Goal: Task Accomplishment & Management: Manage account settings

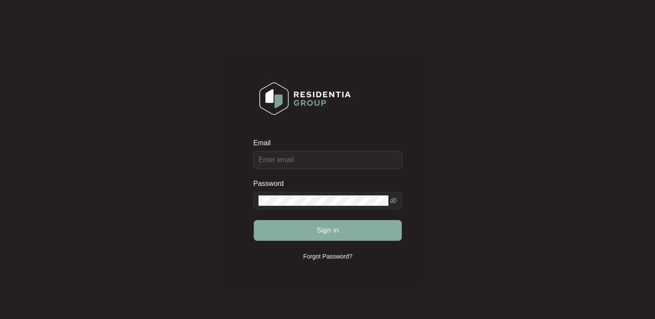
type input "[EMAIL_ADDRESS][DOMAIN_NAME]"
click at [325, 233] on span "Sign in" at bounding box center [327, 230] width 23 height 10
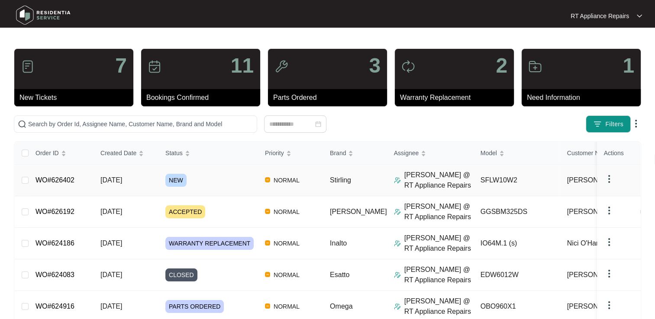
click at [64, 178] on link "WO#626402" at bounding box center [54, 180] width 39 height 7
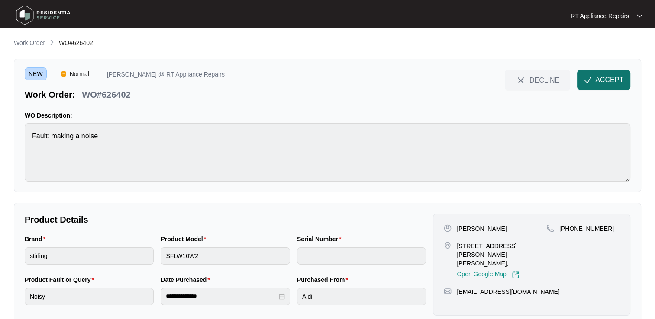
click at [604, 79] on span "ACCEPT" at bounding box center [609, 80] width 28 height 10
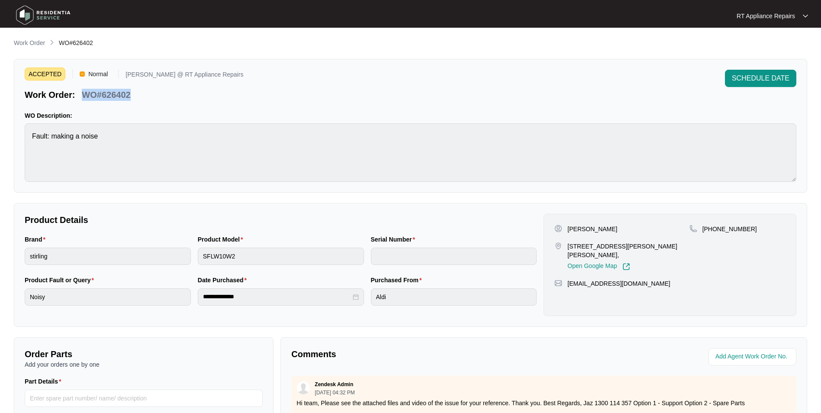
drag, startPoint x: 82, startPoint y: 90, endPoint x: 132, endPoint y: 92, distance: 49.4
click at [132, 92] on div "WO#626402" at bounding box center [105, 93] width 55 height 15
copy p "WO#626402"
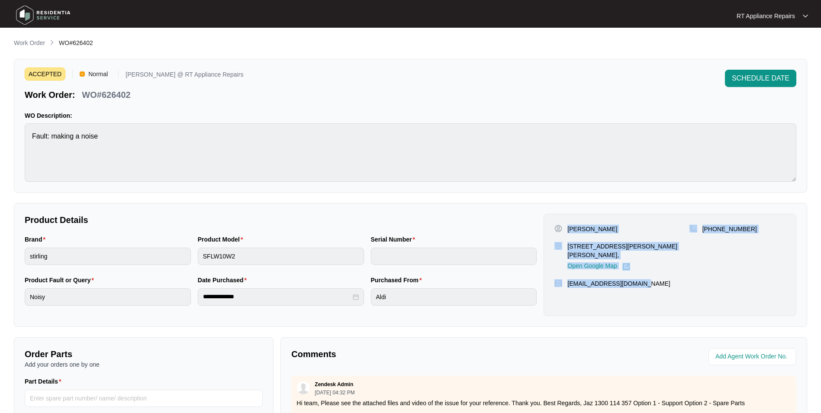
drag, startPoint x: 568, startPoint y: 228, endPoint x: 622, endPoint y: 270, distance: 67.9
click at [645, 268] on div "[PERSON_NAME] [STREET_ADDRESS][PERSON_NAME][PERSON_NAME], Open Google Map [PHON…" at bounding box center [670, 265] width 253 height 102
copy div "[PERSON_NAME] [STREET_ADDRESS][PERSON_NAME][PERSON_NAME], Open Google Map [PHON…"
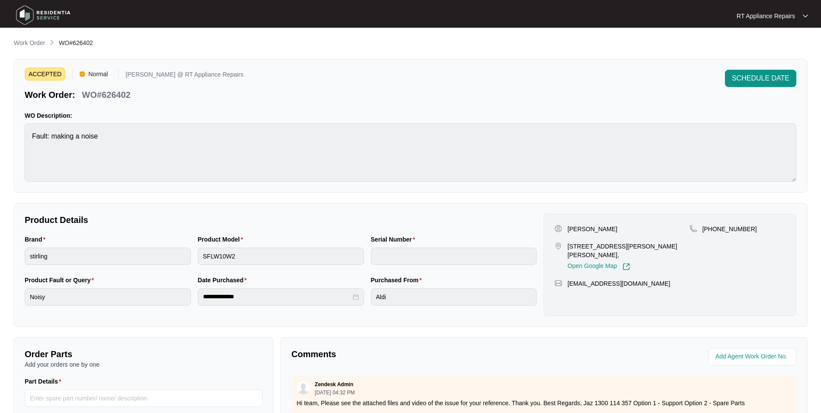
click at [84, 93] on p "WO#626402" at bounding box center [106, 95] width 48 height 12
drag, startPoint x: 82, startPoint y: 94, endPoint x: 135, endPoint y: 96, distance: 52.8
click at [135, 96] on div "Work Order: WO#626402" at bounding box center [134, 93] width 219 height 15
copy p "WO#626402"
click at [220, 92] on div "ACCEPTED Normal [PERSON_NAME] @ RT Appliance Repairs Work Order: WO#626402 SCHE…" at bounding box center [411, 85] width 772 height 31
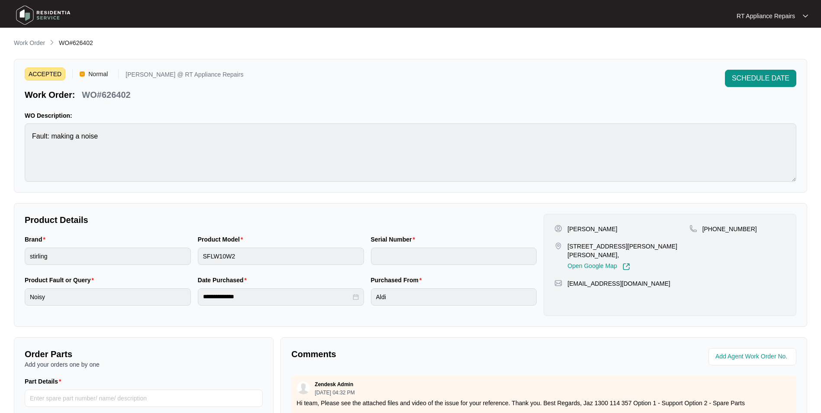
click at [213, 98] on div "ACCEPTED Normal [PERSON_NAME] @ RT Appliance Repairs Work Order: WO#626402 SCHE…" at bounding box center [411, 85] width 772 height 31
drag, startPoint x: 532, startPoint y: 98, endPoint x: 551, endPoint y: 100, distance: 18.7
click at [532, 98] on div "ACCEPTED Normal [PERSON_NAME] @ RT Appliance Repairs Work Order: WO#626402 SCHE…" at bounding box center [411, 85] width 772 height 31
click at [654, 17] on p "RT Appliance Repairs" at bounding box center [766, 16] width 58 height 9
click at [654, 48] on p "Log Out" at bounding box center [779, 46] width 44 height 9
